Goal: Information Seeking & Learning: Check status

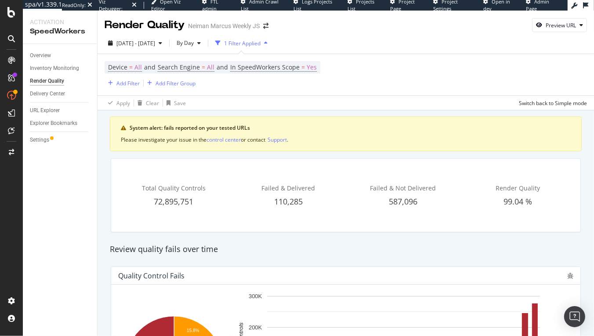
scroll to position [109, 0]
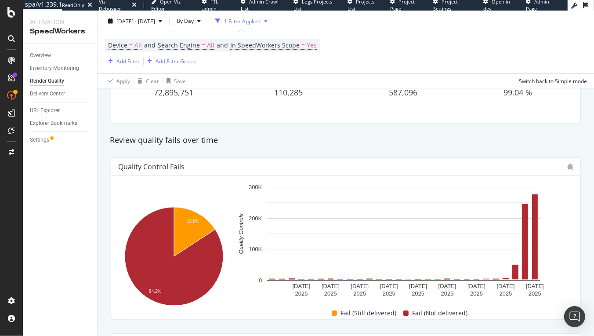
click at [265, 144] on div "Review quality fails over time" at bounding box center [345, 139] width 481 height 11
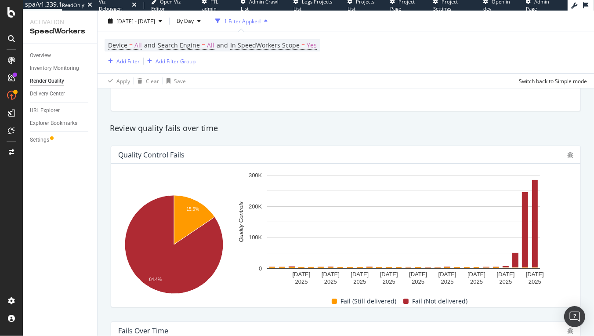
scroll to position [122, 0]
